Goal: Transaction & Acquisition: Book appointment/travel/reservation

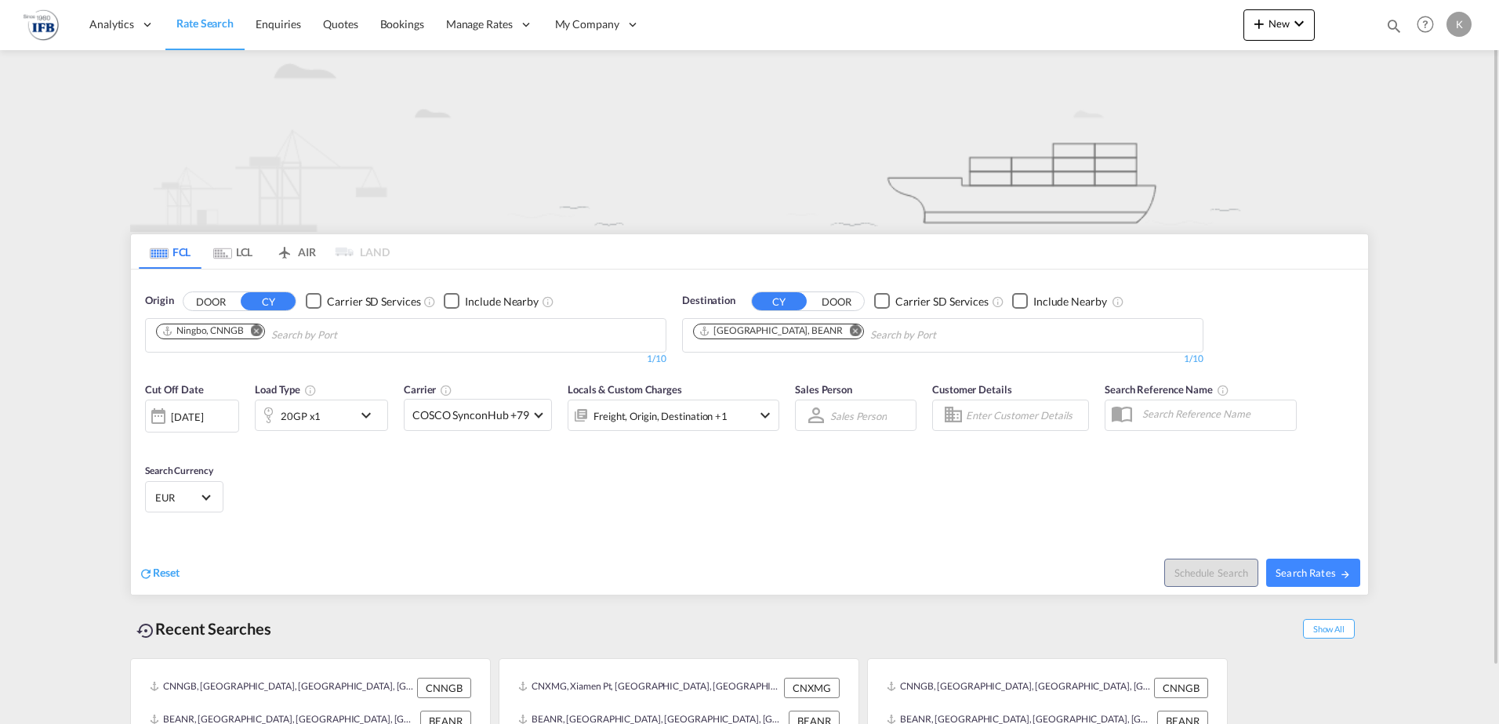
click at [190, 409] on div "[DATE]" at bounding box center [192, 416] width 94 height 33
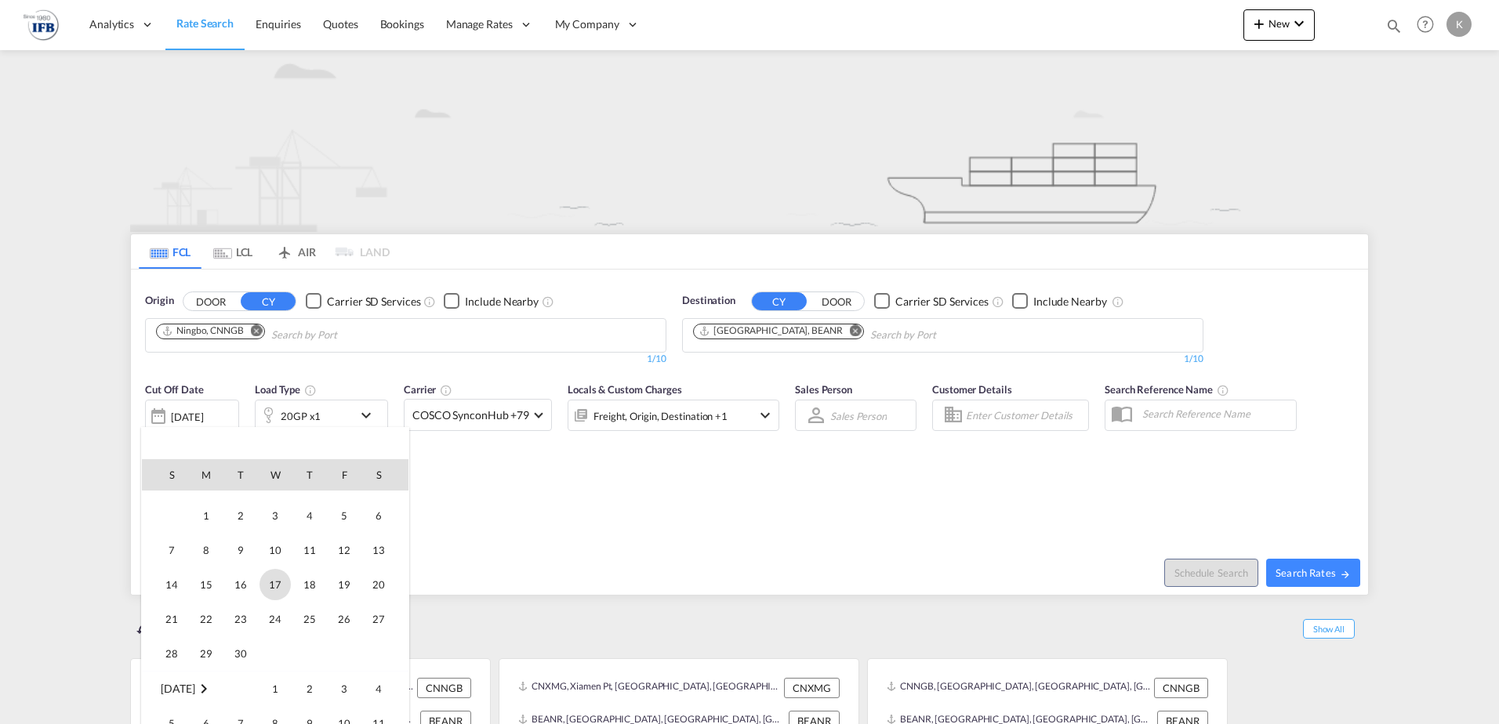
scroll to position [780, 0]
click at [275, 591] on span "3" at bounding box center [274, 593] width 31 height 31
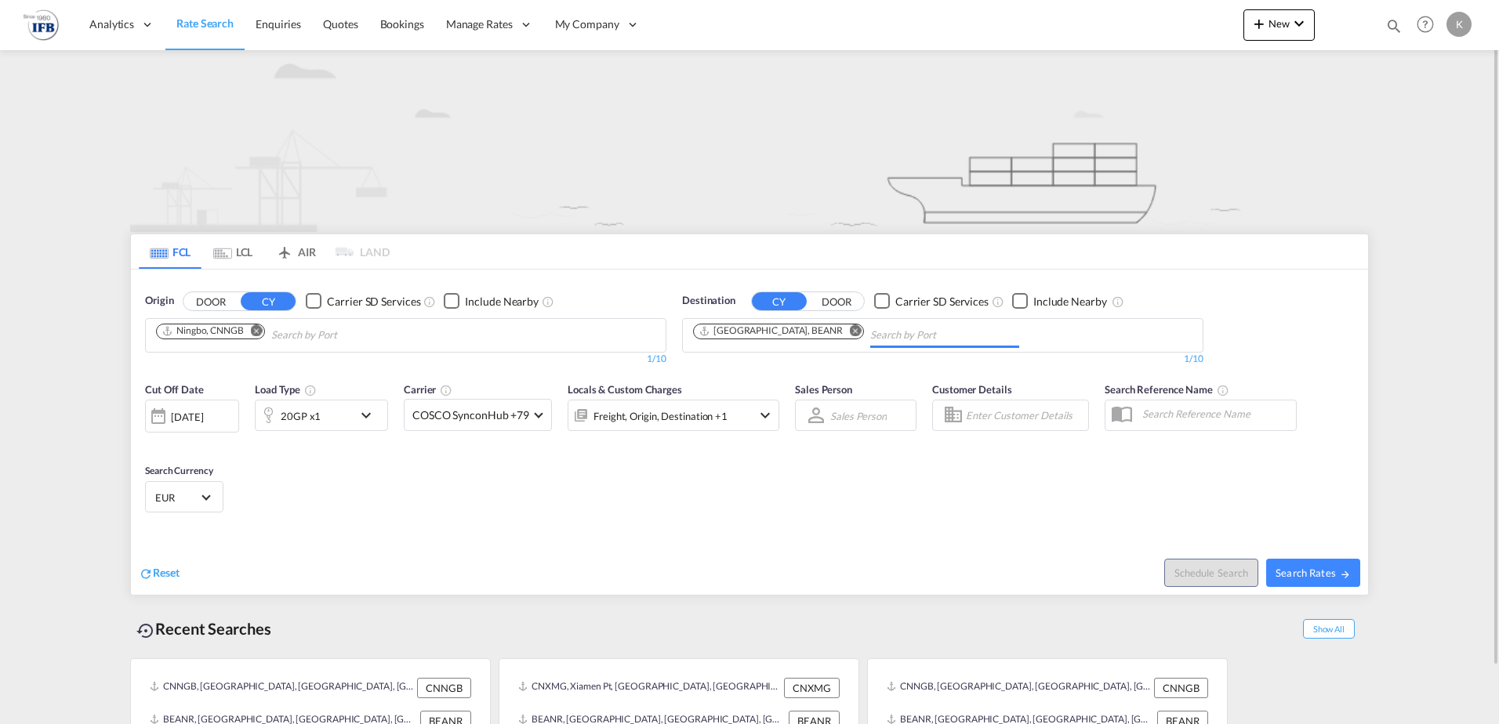
click at [910, 333] on input "Chips input." at bounding box center [944, 335] width 149 height 25
type input "zee"
click at [871, 357] on div "Zee brugge [GEOGRAPHIC_DATA] [GEOGRAPHIC_DATA]" at bounding box center [934, 371] width 298 height 47
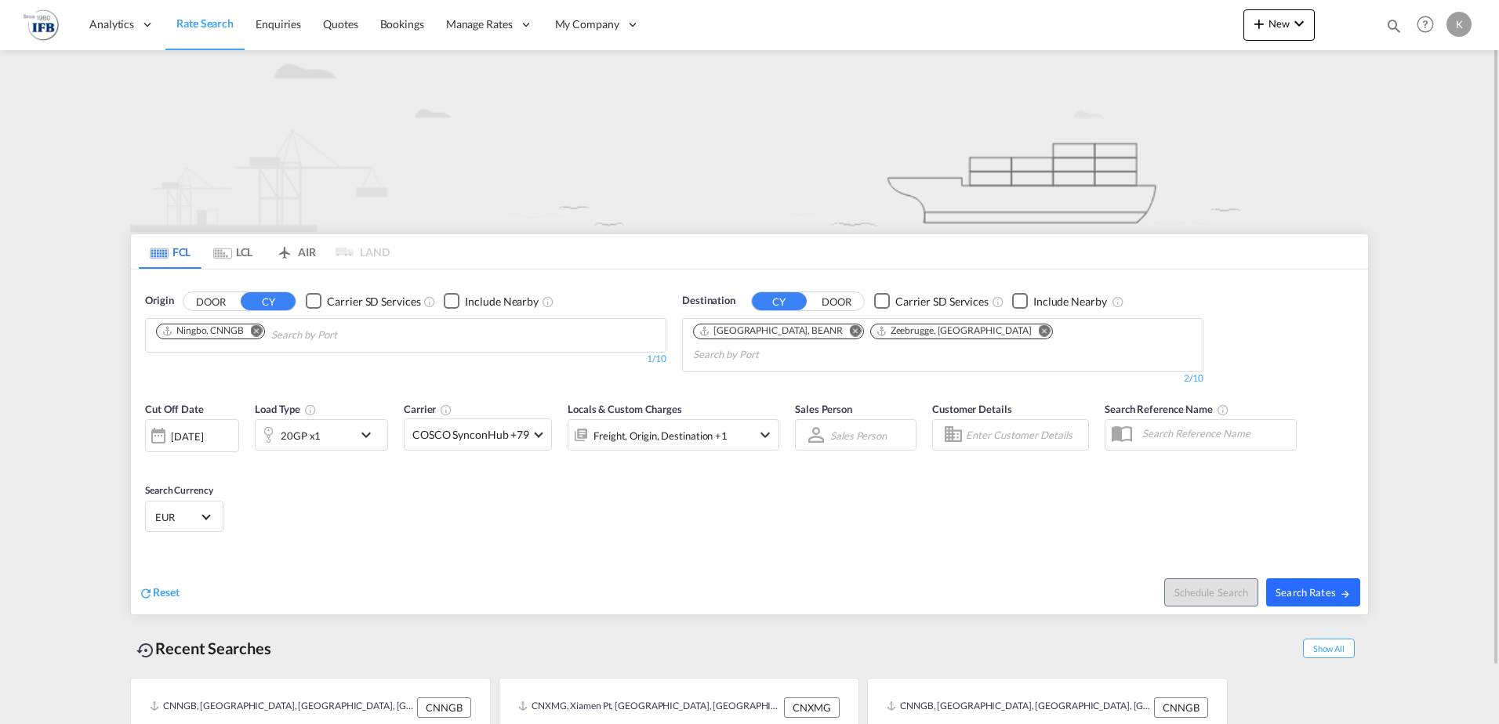
click at [1301, 578] on button "Search Rates" at bounding box center [1313, 592] width 94 height 28
type input "CNNGB to BEANR,BEZEE / [DATE]"
